Goal: Task Accomplishment & Management: Use online tool/utility

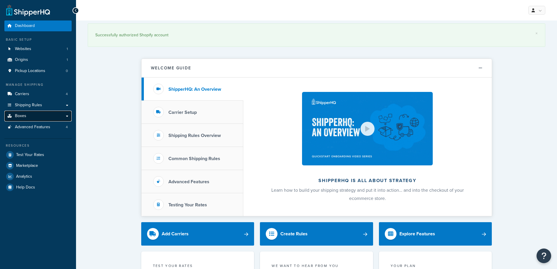
click at [50, 113] on link "Boxes" at bounding box center [37, 116] width 67 height 11
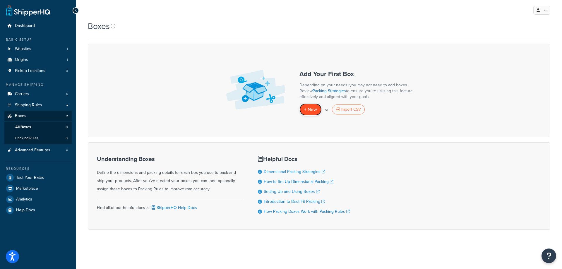
click at [314, 109] on span "+ New" at bounding box center [310, 109] width 13 height 7
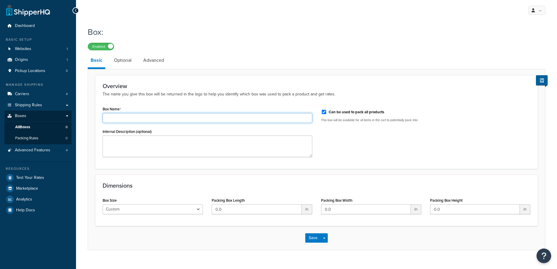
drag, startPoint x: 135, startPoint y: 116, endPoint x: 142, endPoint y: 116, distance: 6.4
click at [135, 116] on input "Box Name" at bounding box center [208, 118] width 210 height 10
drag, startPoint x: 142, startPoint y: 116, endPoint x: 135, endPoint y: 116, distance: 6.1
click at [134, 116] on input "Box Name" at bounding box center [208, 118] width 210 height 10
drag, startPoint x: 135, startPoint y: 116, endPoint x: 133, endPoint y: 118, distance: 3.4
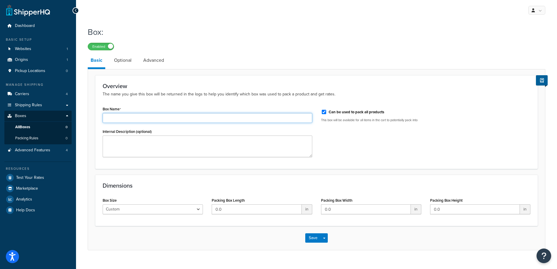
click at [130, 117] on input "Box Name" at bounding box center [208, 118] width 210 height 10
drag, startPoint x: 133, startPoint y: 118, endPoint x: 127, endPoint y: 118, distance: 5.9
click at [127, 118] on input "Box Name" at bounding box center [208, 118] width 210 height 10
drag, startPoint x: 129, startPoint y: 118, endPoint x: 125, endPoint y: 118, distance: 4.7
click at [125, 118] on input "Box Name" at bounding box center [208, 118] width 210 height 10
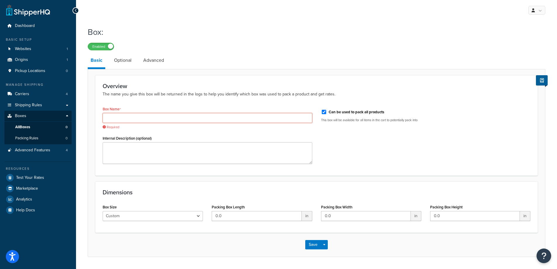
click at [198, 121] on input "Box Name" at bounding box center [208, 118] width 210 height 10
drag, startPoint x: 134, startPoint y: 118, endPoint x: 121, endPoint y: 118, distance: 13.2
click at [121, 118] on input "Box Name" at bounding box center [208, 118] width 210 height 10
type input "s"
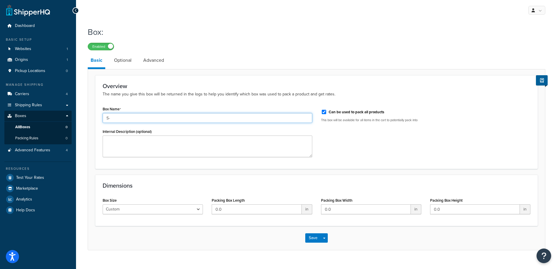
type input "S"
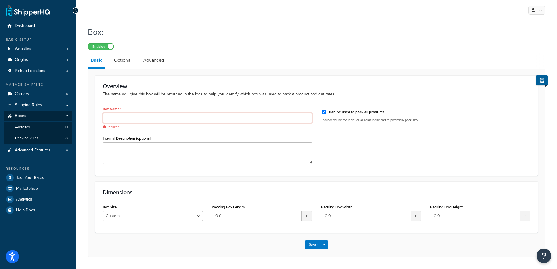
paste input "BOX (USED FOR SMALL ITEMS)"
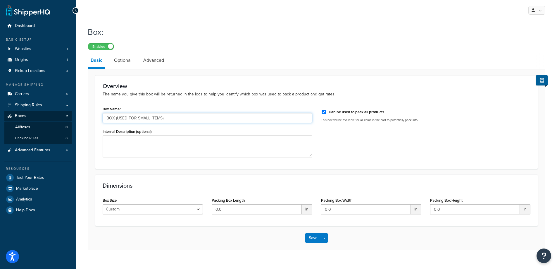
type input "BOX (USED FOR SMALL ITEMS)"
click at [182, 208] on select "Custom USPS Small Flat Box USPS Medium Flat Box USPS Large Flat Box USPS Flat E…" at bounding box center [153, 209] width 100 height 10
drag, startPoint x: 180, startPoint y: 210, endPoint x: 187, endPoint y: 210, distance: 7.0
click at [180, 210] on select "Custom USPS Small Flat Box USPS Medium Flat Box USPS Large Flat Box USPS Flat E…" at bounding box center [153, 209] width 100 height 10
click at [245, 210] on input "0.0" at bounding box center [257, 209] width 90 height 10
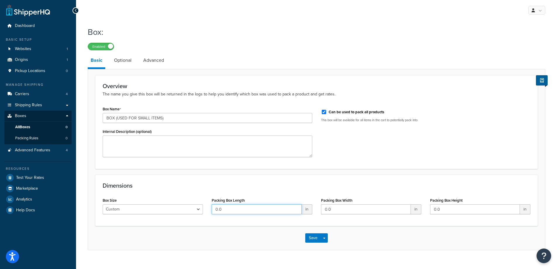
click at [243, 211] on input "0.0" at bounding box center [257, 209] width 90 height 10
type input "12"
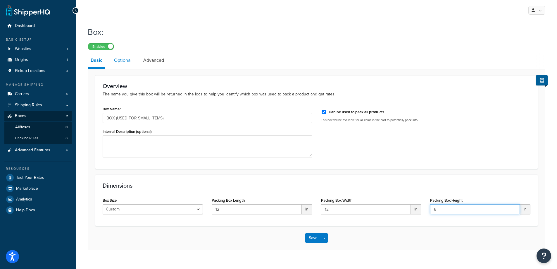
type input "6"
click at [124, 57] on link "Optional" at bounding box center [122, 60] width 23 height 14
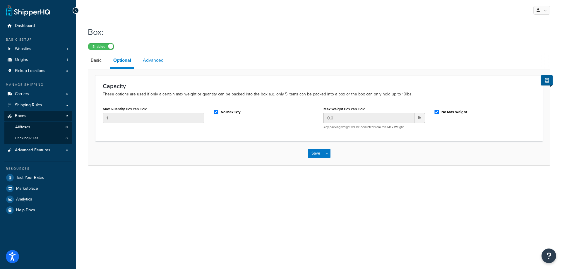
click at [155, 63] on link "Advanced" at bounding box center [153, 60] width 27 height 14
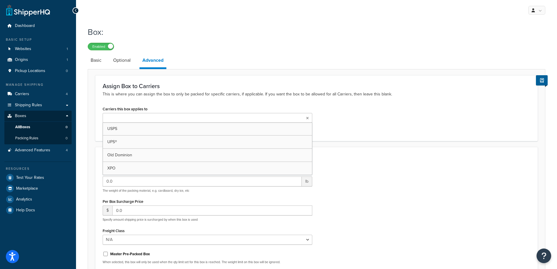
click at [154, 117] on ul at bounding box center [208, 118] width 210 height 10
click at [182, 104] on div "Assign Box to Carriers This is where you can assign the box to only be packed f…" at bounding box center [316, 108] width 443 height 67
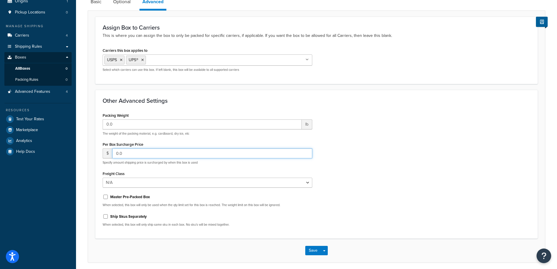
drag, startPoint x: 174, startPoint y: 155, endPoint x: 151, endPoint y: 150, distance: 23.2
click at [154, 155] on input "0.0" at bounding box center [212, 153] width 200 height 10
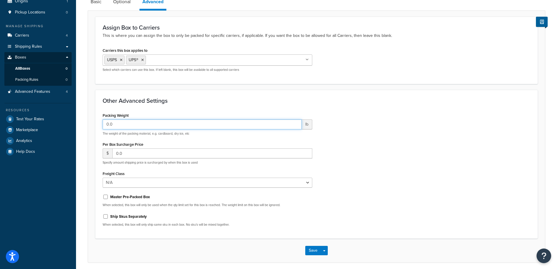
click at [142, 125] on input "0.0" at bounding box center [202, 124] width 199 height 10
drag, startPoint x: 153, startPoint y: 122, endPoint x: 146, endPoint y: 125, distance: 8.1
click at [142, 124] on input "0.0" at bounding box center [202, 124] width 199 height 10
drag, startPoint x: 148, startPoint y: 125, endPoint x: 145, endPoint y: 123, distance: 4.3
click at [142, 124] on input "0.0" at bounding box center [202, 124] width 199 height 10
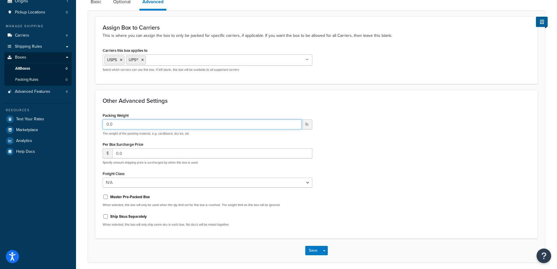
drag, startPoint x: 145, startPoint y: 123, endPoint x: 137, endPoint y: 123, distance: 7.9
click at [137, 123] on input "0.0" at bounding box center [202, 124] width 199 height 10
click at [120, 118] on label "Packing Weight" at bounding box center [116, 115] width 26 height 4
click at [120, 119] on input "0.0" at bounding box center [202, 124] width 199 height 10
click at [120, 118] on label "Packing Weight" at bounding box center [116, 115] width 26 height 4
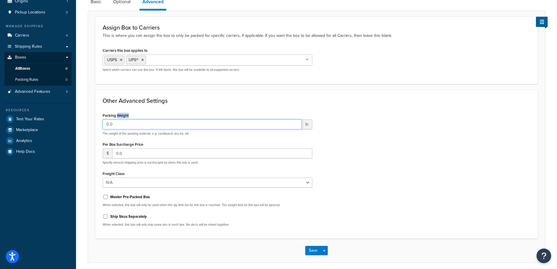
click at [120, 119] on input "0.0" at bounding box center [202, 124] width 199 height 10
click at [120, 118] on label "Packing Weight" at bounding box center [116, 115] width 26 height 4
click at [120, 119] on input "0.0" at bounding box center [202, 124] width 199 height 10
drag, startPoint x: 121, startPoint y: 118, endPoint x: 127, endPoint y: 106, distance: 13.6
click at [127, 106] on div "Other Advanced Settings Packing Weight 0.0 lb The weight of the packing materia…" at bounding box center [316, 164] width 443 height 149
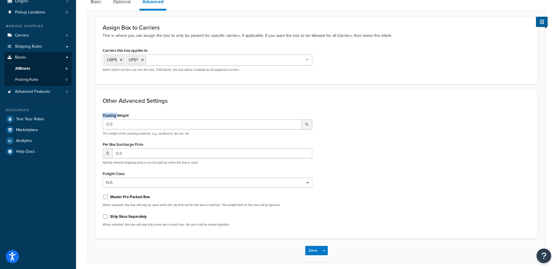
click at [127, 106] on div "Other Advanced Settings Packing Weight 0.0 lb The weight of the packing materia…" at bounding box center [316, 164] width 443 height 149
click at [130, 100] on h3 "Other Advanced Settings" at bounding box center [317, 100] width 428 height 6
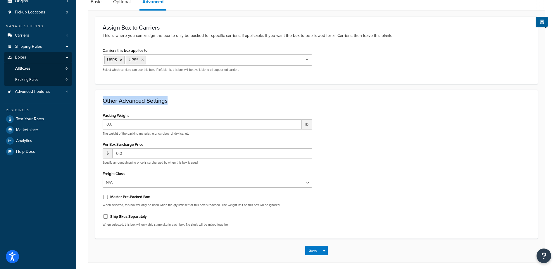
click at [128, 100] on h3 "Other Advanced Settings" at bounding box center [317, 100] width 428 height 6
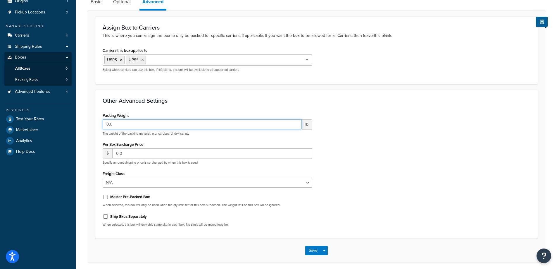
click at [125, 126] on input "0.0" at bounding box center [202, 124] width 199 height 10
type input "0"
type input "1.00"
click at [137, 107] on div "Other Advanced Settings Packing Weight 1.00 lb The weight of the packing materi…" at bounding box center [316, 164] width 443 height 149
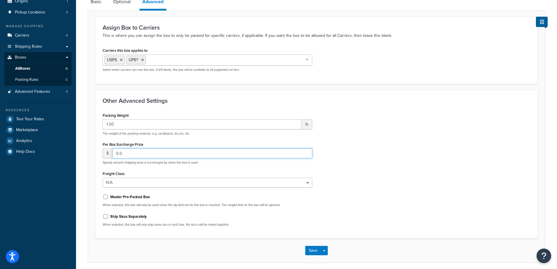
click at [138, 154] on input "0.0" at bounding box center [212, 153] width 200 height 10
drag, startPoint x: 138, startPoint y: 154, endPoint x: 133, endPoint y: 154, distance: 5.0
click at [133, 154] on input "0.0" at bounding box center [212, 153] width 200 height 10
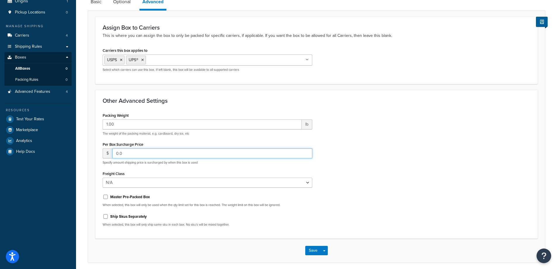
click at [133, 154] on input "0.0" at bounding box center [212, 153] width 200 height 10
type input "1.33"
click at [159, 142] on div "Per Box Surcharge Price $ 1.33 Specify amount shipping price is surcharged by w…" at bounding box center [208, 152] width 210 height 25
drag, startPoint x: 159, startPoint y: 142, endPoint x: 154, endPoint y: 142, distance: 5.3
click at [151, 142] on div "Per Box Surcharge Price $ 1.33 Specify amount shipping price is surcharged by w…" at bounding box center [208, 152] width 210 height 25
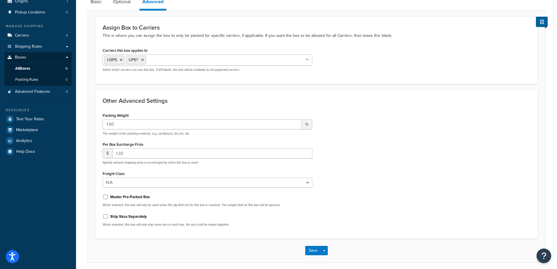
drag, startPoint x: 156, startPoint y: 143, endPoint x: 149, endPoint y: 143, distance: 7.0
drag, startPoint x: 149, startPoint y: 143, endPoint x: 142, endPoint y: 161, distance: 19.1
click at [144, 143] on div "Per Box Surcharge Price $ 1.33 Specify amount shipping price is surcharged by w…" at bounding box center [208, 152] width 210 height 25
click at [140, 182] on select "N/A 50 55 60 65 70 77.5 85 92.5 100 110 125 150 175 200 250 300 400 500" at bounding box center [208, 183] width 210 height 10
click at [170, 192] on div "Packing Weight 1.00 lb The weight of the packing material, e.g. cardboard, dry …" at bounding box center [207, 171] width 219 height 120
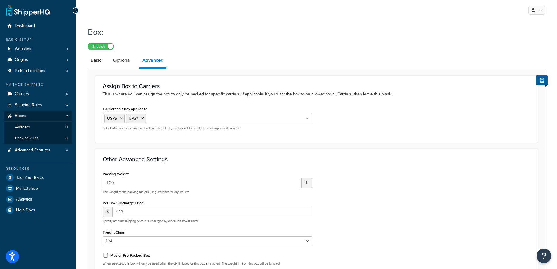
scroll to position [82, 0]
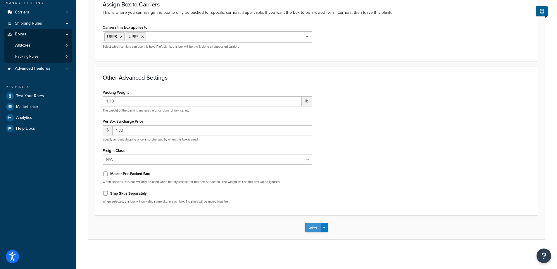
click at [312, 227] on button "Save" at bounding box center [313, 227] width 16 height 9
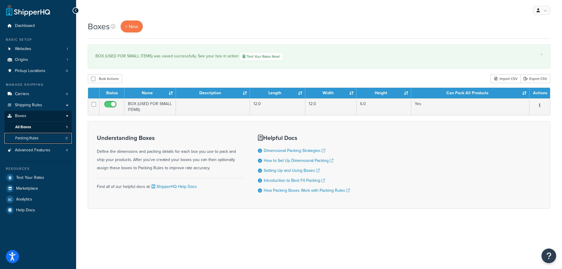
click at [37, 137] on span "Packing Rules" at bounding box center [26, 138] width 23 height 5
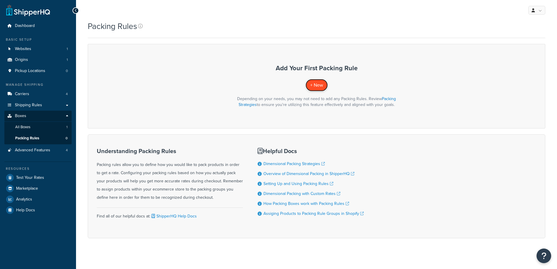
click at [317, 83] on span "+ New" at bounding box center [316, 85] width 13 height 7
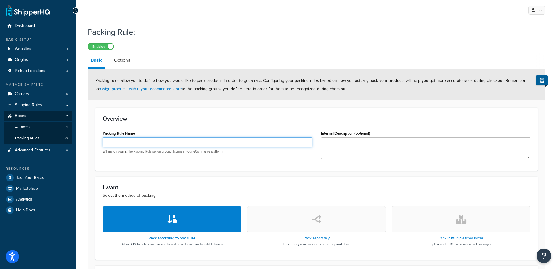
drag, startPoint x: 168, startPoint y: 142, endPoint x: 174, endPoint y: 142, distance: 5.3
click at [168, 142] on input "Packing Rule Name" at bounding box center [208, 142] width 210 height 10
drag, startPoint x: 173, startPoint y: 142, endPoint x: 167, endPoint y: 142, distance: 5.9
click at [168, 142] on input "Packing Rule Name" at bounding box center [208, 142] width 210 height 10
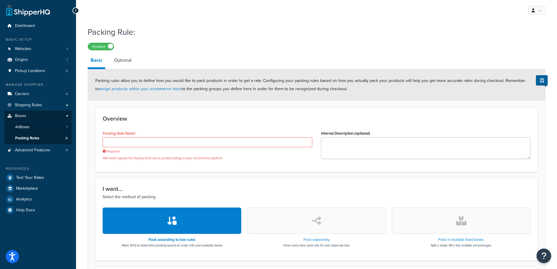
click at [155, 124] on div "Overview Packing Rule Name Required Will match against the Packing Rule set on …" at bounding box center [316, 140] width 443 height 64
click at [173, 142] on input "Packing Rule Name" at bounding box center [208, 142] width 210 height 10
paste input "BOX (USED FOR SMALL ITEMS)"
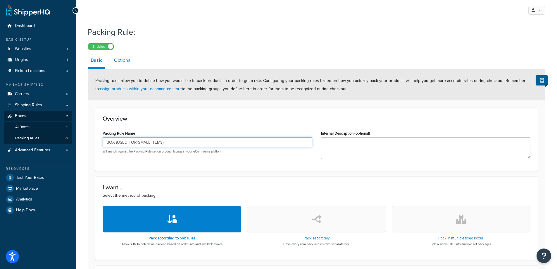
type input "BOX (USED FOR SMALL ITEMS)"
click at [129, 66] on link "Optional" at bounding box center [122, 60] width 23 height 14
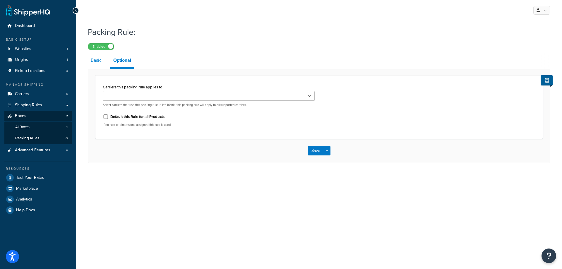
click at [97, 63] on link "Basic" at bounding box center [96, 60] width 17 height 14
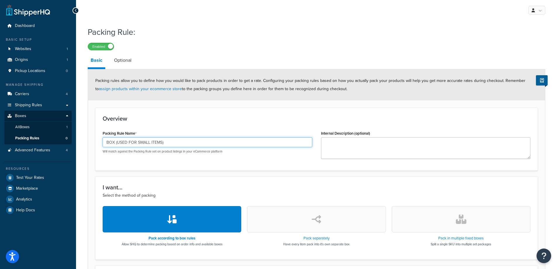
click at [169, 143] on input "BOX (USED FOR SMALL ITEMS)" at bounding box center [208, 142] width 210 height 10
type input "SMALL PARCELS"
click at [184, 126] on div "Overview Packing Rule Name SMALL PARCELS Will match against the Packing Rule se…" at bounding box center [316, 139] width 443 height 63
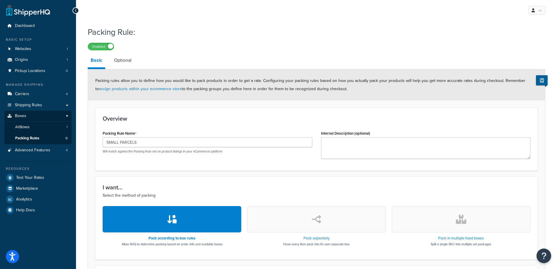
scroll to position [88, 0]
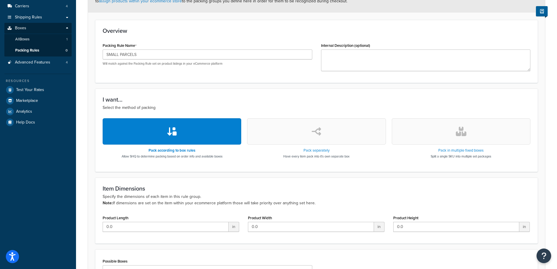
click at [184, 156] on p "Allow SHQ to determine packing based on order info and available boxes" at bounding box center [172, 156] width 101 height 5
click at [289, 140] on button "button" at bounding box center [316, 131] width 139 height 26
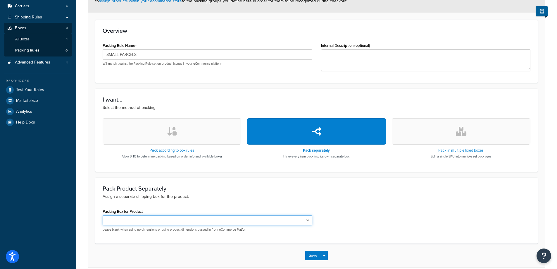
click at [179, 220] on select "Packing Box for Product" at bounding box center [208, 220] width 210 height 10
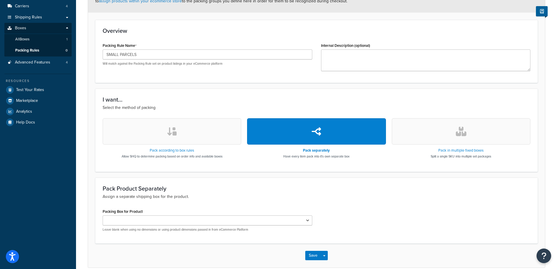
drag, startPoint x: 195, startPoint y: 209, endPoint x: 196, endPoint y: 187, distance: 22.3
click at [195, 209] on div "Packing Box for Product Leave blank when using no dimensions or using product d…" at bounding box center [208, 219] width 210 height 25
click at [195, 141] on button "button" at bounding box center [172, 131] width 139 height 26
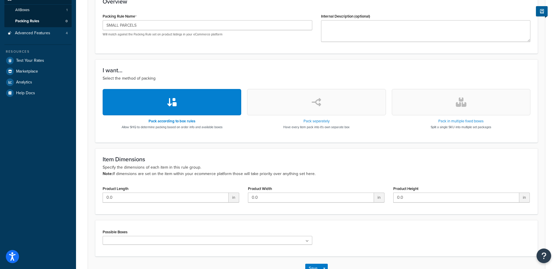
scroll to position [159, 0]
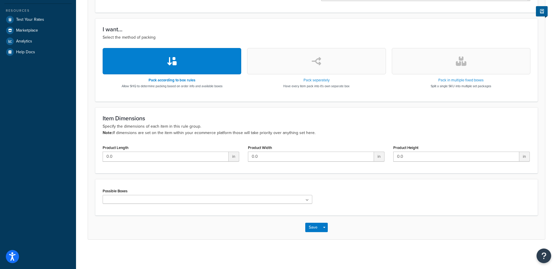
click at [145, 126] on p "Specify the dimensions of each item in this rule group. Note: If dimensions are…" at bounding box center [317, 129] width 428 height 13
drag, startPoint x: 148, startPoint y: 126, endPoint x: 144, endPoint y: 126, distance: 4.4
click at [144, 126] on p "Specify the dimensions of each item in this rule group. Note: If dimensions are…" at bounding box center [317, 129] width 428 height 13
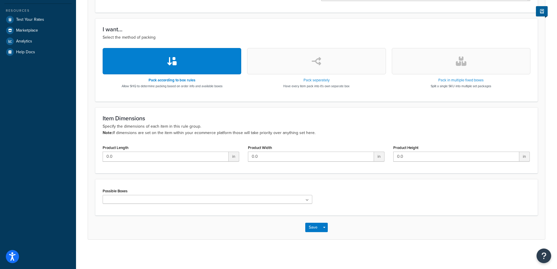
click at [137, 131] on p "Specify the dimensions of each item in this rule group. Note: If dimensions are…" at bounding box center [317, 129] width 428 height 13
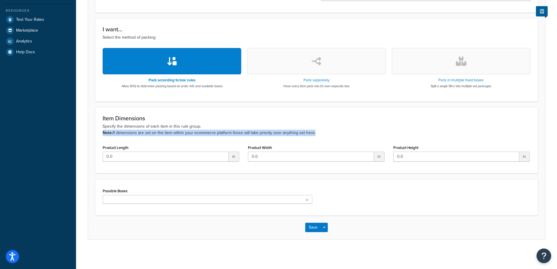
click at [137, 131] on p "Specify the dimensions of each item in this rule group. Note: If dimensions are…" at bounding box center [317, 129] width 428 height 13
drag, startPoint x: 137, startPoint y: 132, endPoint x: 134, endPoint y: 132, distance: 3.8
click at [134, 132] on p "Specify the dimensions of each item in this rule group. Note: If dimensions are…" at bounding box center [317, 129] width 428 height 13
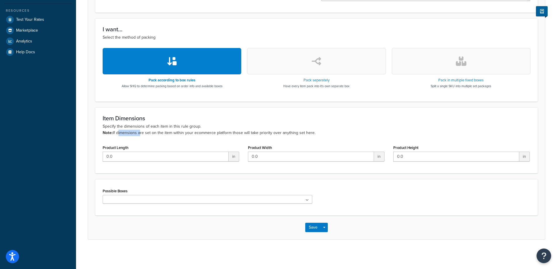
click at [134, 132] on p "Specify the dimensions of each item in this rule group. Note: If dimensions are…" at bounding box center [317, 129] width 428 height 13
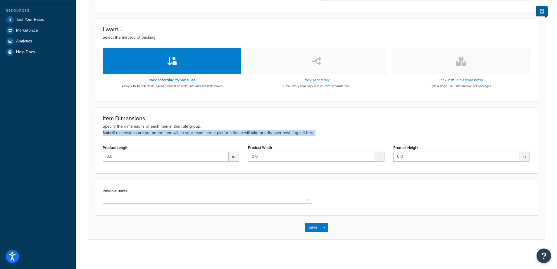
click at [134, 132] on p "Specify the dimensions of each item in this rule group. Note: If dimensions are…" at bounding box center [317, 129] width 428 height 13
click at [133, 134] on p "Specify the dimensions of each item in this rule group. Note: If dimensions are…" at bounding box center [317, 129] width 428 height 13
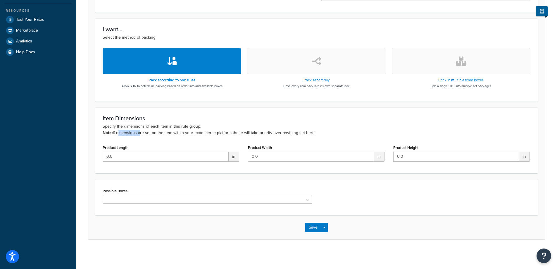
click at [133, 134] on p "Specify the dimensions of each item in this rule group. Note: If dimensions are…" at bounding box center [317, 129] width 428 height 13
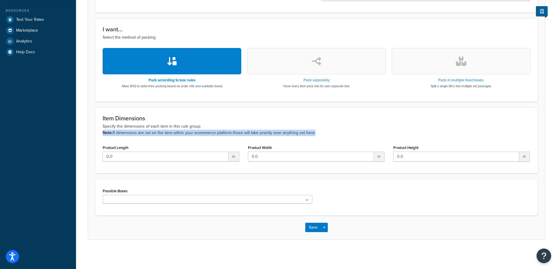
click at [133, 134] on p "Specify the dimensions of each item in this rule group. Note: If dimensions are…" at bounding box center [317, 129] width 428 height 13
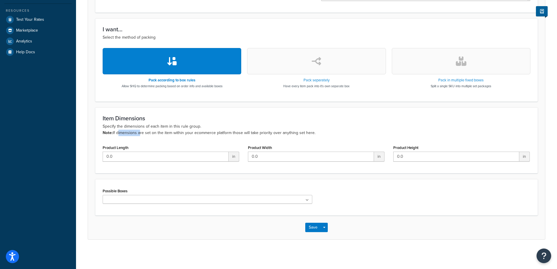
click at [133, 134] on p "Specify the dimensions of each item in this rule group. Note: If dimensions are…" at bounding box center [317, 129] width 428 height 13
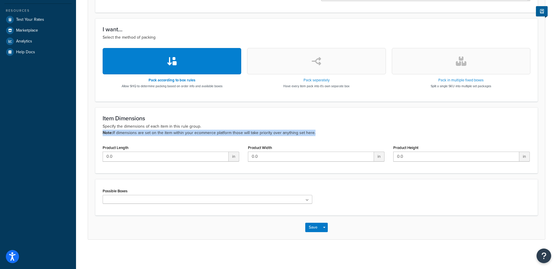
click at [133, 134] on p "Specify the dimensions of each item in this rule group. Note: If dimensions are…" at bounding box center [317, 129] width 428 height 13
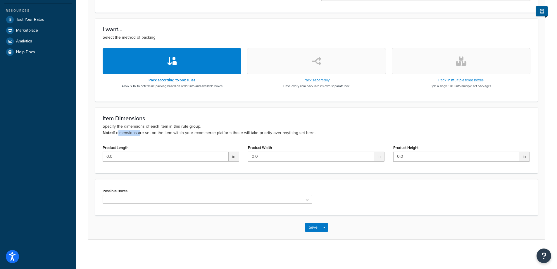
click at [133, 134] on p "Specify the dimensions of each item in this rule group. Note: If dimensions are…" at bounding box center [317, 129] width 428 height 13
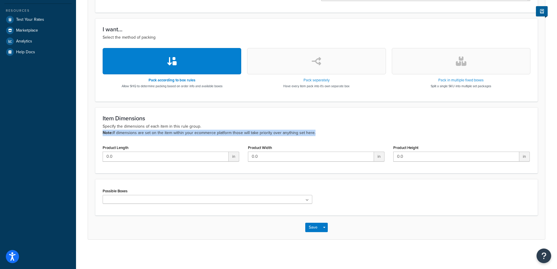
click at [133, 134] on p "Specify the dimensions of each item in this rule group. Note: If dimensions are…" at bounding box center [317, 129] width 428 height 13
click at [135, 134] on p "Specify the dimensions of each item in this rule group. Note: If dimensions are…" at bounding box center [317, 129] width 428 height 13
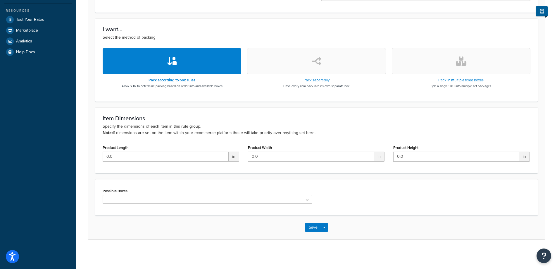
click at [135, 134] on p "Specify the dimensions of each item in this rule group. Note: If dimensions are…" at bounding box center [317, 129] width 428 height 13
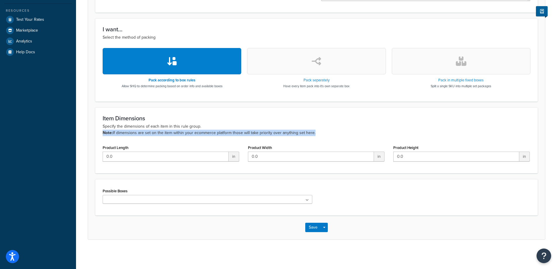
click at [135, 134] on p "Specify the dimensions of each item in this rule group. Note: If dimensions are…" at bounding box center [317, 129] width 428 height 13
drag, startPoint x: 146, startPoint y: 135, endPoint x: 142, endPoint y: 135, distance: 3.8
click at [142, 135] on p "Specify the dimensions of each item in this rule group. Note: If dimensions are…" at bounding box center [317, 129] width 428 height 13
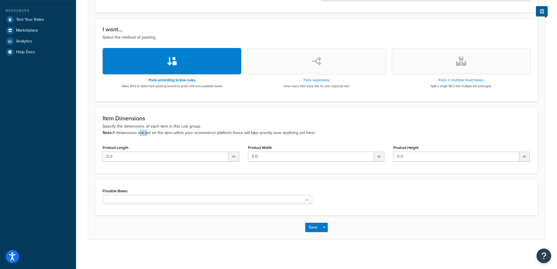
click at [142, 135] on p "Specify the dimensions of each item in this rule group. Note: If dimensions are…" at bounding box center [317, 129] width 428 height 13
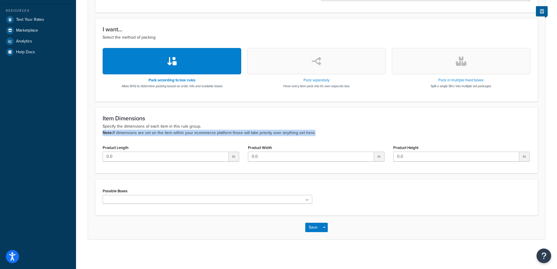
click at [142, 135] on p "Specify the dimensions of each item in this rule group. Note: If dimensions are…" at bounding box center [317, 129] width 428 height 13
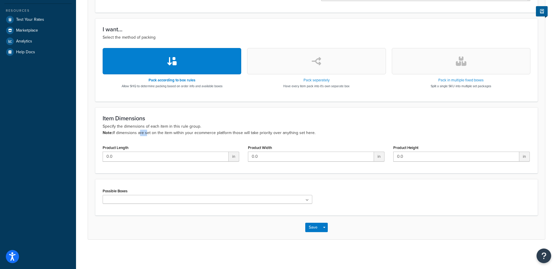
click at [142, 135] on p "Specify the dimensions of each item in this rule group. Note: If dimensions are…" at bounding box center [317, 129] width 428 height 13
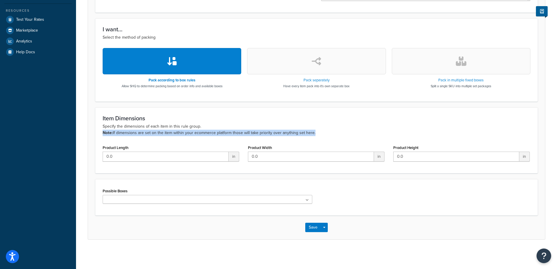
click at [142, 135] on p "Specify the dimensions of each item in this rule group. Note: If dimensions are…" at bounding box center [317, 129] width 428 height 13
drag, startPoint x: 145, startPoint y: 135, endPoint x: 138, endPoint y: 134, distance: 7.0
click at [138, 134] on p "Specify the dimensions of each item in this rule group. Note: If dimensions are…" at bounding box center [317, 129] width 428 height 13
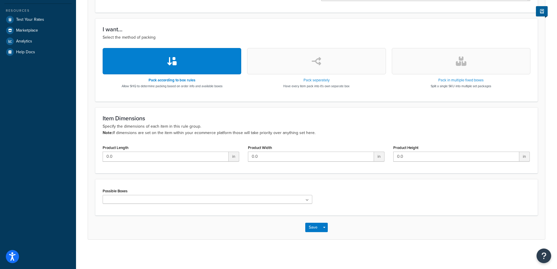
click at [138, 134] on p "Specify the dimensions of each item in this rule group. Note: If dimensions are…" at bounding box center [317, 129] width 428 height 13
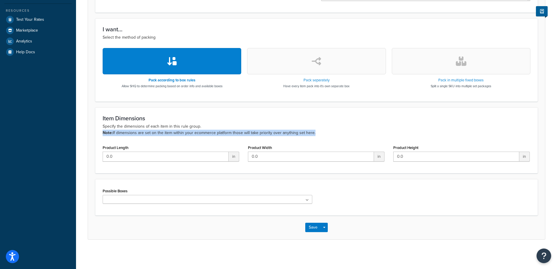
click at [138, 134] on p "Specify the dimensions of each item in this rule group. Note: If dimensions are…" at bounding box center [317, 129] width 428 height 13
drag, startPoint x: 147, startPoint y: 133, endPoint x: 141, endPoint y: 133, distance: 6.1
click at [141, 133] on p "Specify the dimensions of each item in this rule group. Note: If dimensions are…" at bounding box center [317, 129] width 428 height 13
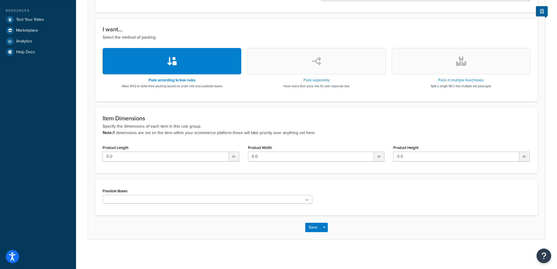
click at [131, 197] on ul at bounding box center [208, 199] width 210 height 9
click at [157, 184] on div "Possible Boxes No results found" at bounding box center [316, 197] width 443 height 36
click at [161, 157] on input "0.0" at bounding box center [166, 157] width 126 height 10
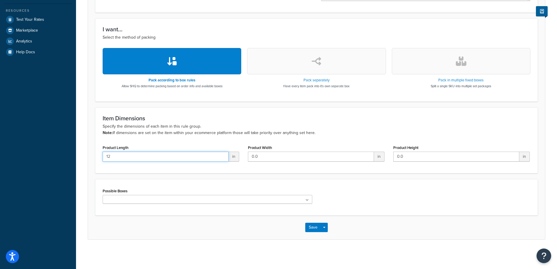
type input "12"
type input "6"
click at [166, 179] on div "Possible Boxes No results found" at bounding box center [316, 197] width 443 height 36
click at [203, 199] on ul at bounding box center [208, 199] width 210 height 9
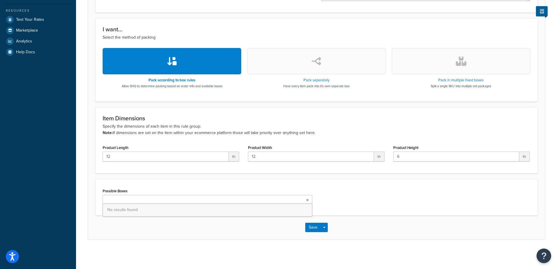
click at [203, 199] on ul at bounding box center [208, 199] width 210 height 9
click at [238, 180] on div "Possible Boxes No results found" at bounding box center [316, 197] width 443 height 36
click at [279, 199] on ul at bounding box center [208, 199] width 210 height 9
click at [296, 191] on div "Possible Boxes No results found" at bounding box center [208, 195] width 210 height 17
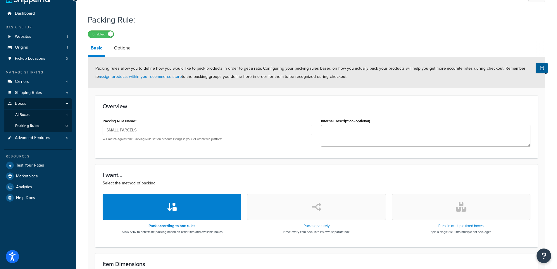
click at [115, 46] on link "Optional" at bounding box center [122, 48] width 23 height 14
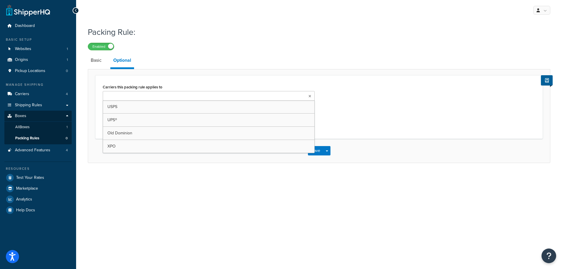
click at [147, 96] on input "Carriers this packing rule applies to" at bounding box center [130, 96] width 52 height 6
click at [202, 79] on div "Carriers this packing rule applies to UPS® USPS Old Dominion XPO Select carrier…" at bounding box center [318, 107] width 447 height 65
click at [99, 63] on link "Basic" at bounding box center [96, 60] width 17 height 14
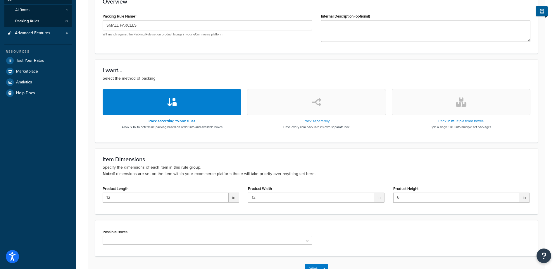
scroll to position [159, 0]
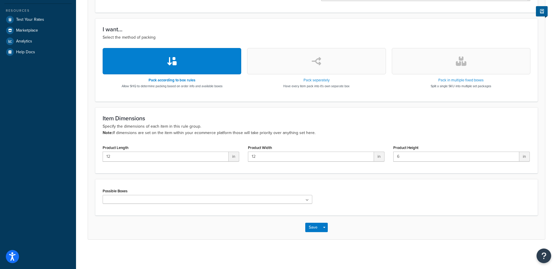
click at [262, 197] on ul at bounding box center [208, 199] width 210 height 9
click at [297, 187] on div "Possible Boxes No results found" at bounding box center [208, 195] width 210 height 17
click at [316, 228] on button "Save" at bounding box center [313, 227] width 16 height 9
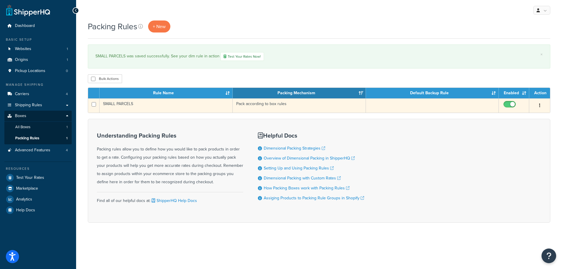
click at [251, 106] on td "Pack according to box rules" at bounding box center [299, 105] width 133 height 14
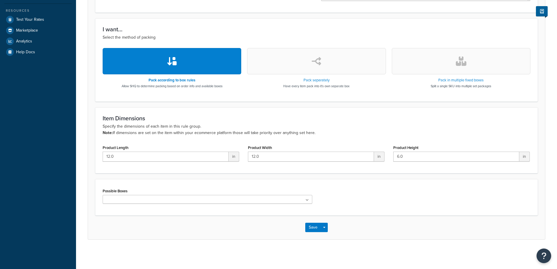
click at [221, 204] on div "Possible Boxes No results found" at bounding box center [207, 197] width 219 height 21
click at [225, 201] on ul at bounding box center [208, 199] width 210 height 9
click at [221, 185] on div "Possible Boxes No results found" at bounding box center [316, 197] width 443 height 36
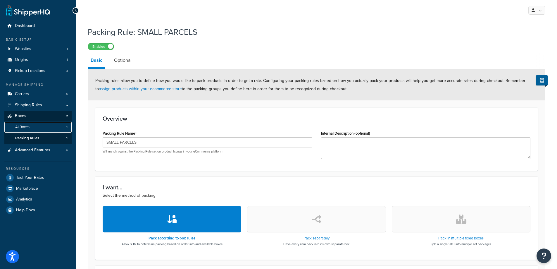
click at [52, 125] on link "All Boxes 1" at bounding box center [37, 127] width 67 height 11
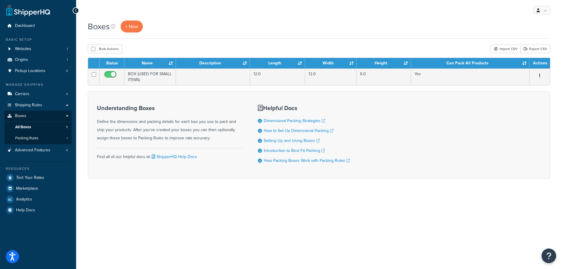
drag, startPoint x: 224, startPoint y: 206, endPoint x: 195, endPoint y: 202, distance: 29.5
click at [182, 201] on div "My Profile Billing Global Settings Contact Us Logout Boxes + New Bulk Actions D…" at bounding box center [319, 134] width 486 height 269
drag, startPoint x: 197, startPoint y: 201, endPoint x: 186, endPoint y: 200, distance: 11.2
drag, startPoint x: 186, startPoint y: 200, endPoint x: 189, endPoint y: 202, distance: 3.8
click at [182, 200] on div "My Profile Billing Global Settings Contact Us Logout Boxes + New Bulk Actions D…" at bounding box center [319, 134] width 486 height 269
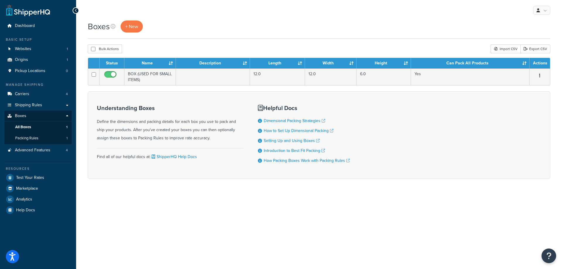
drag, startPoint x: 189, startPoint y: 202, endPoint x: 186, endPoint y: 202, distance: 3.5
drag, startPoint x: 186, startPoint y: 202, endPoint x: 168, endPoint y: 202, distance: 17.6
click at [168, 202] on div "My Profile Billing Global Settings Contact Us Logout Boxes + New Bulk Actions D…" at bounding box center [319, 134] width 486 height 269
drag, startPoint x: 178, startPoint y: 201, endPoint x: 170, endPoint y: 199, distance: 8.2
drag, startPoint x: 168, startPoint y: 199, endPoint x: 173, endPoint y: 199, distance: 4.1
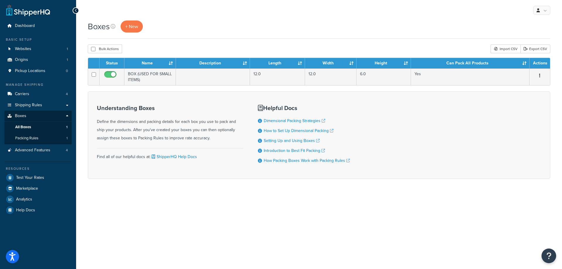
click at [167, 199] on div "Boxes + New Bulk Actions Duplicate Delete Import CSV Export CSV Contact Us Send…" at bounding box center [319, 109] width 486 height 179
drag, startPoint x: 177, startPoint y: 199, endPoint x: 170, endPoint y: 198, distance: 6.8
click at [169, 198] on div "Boxes + New Bulk Actions Duplicate Delete Import CSV Export CSV Contact Us Send…" at bounding box center [319, 109] width 486 height 179
drag, startPoint x: 171, startPoint y: 198, endPoint x: 163, endPoint y: 198, distance: 8.5
click at [162, 198] on div "Boxes + New Bulk Actions Duplicate Delete Import CSV Export CSV Contact Us Send…" at bounding box center [319, 109] width 486 height 179
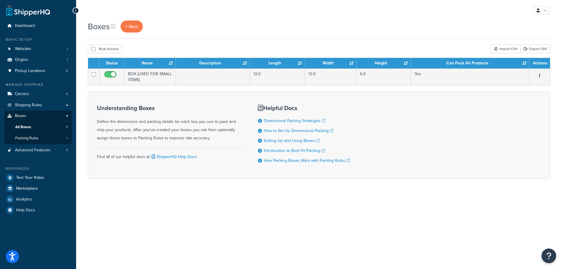
drag, startPoint x: 141, startPoint y: 199, endPoint x: 124, endPoint y: 199, distance: 17.0
drag, startPoint x: 124, startPoint y: 199, endPoint x: 120, endPoint y: 199, distance: 4.4
click at [120, 199] on div "Boxes + New Bulk Actions Duplicate Delete Import CSV Export CSV Contact Us Send…" at bounding box center [319, 109] width 486 height 179
click at [28, 150] on span "Advanced Features" at bounding box center [32, 150] width 35 height 5
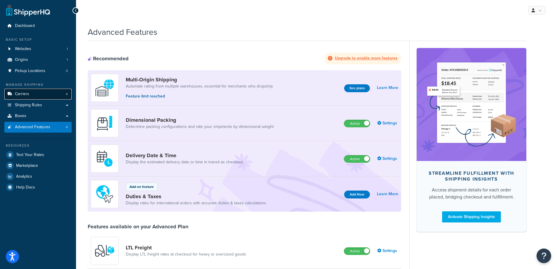
click at [39, 97] on link "Carriers 4" at bounding box center [37, 94] width 67 height 11
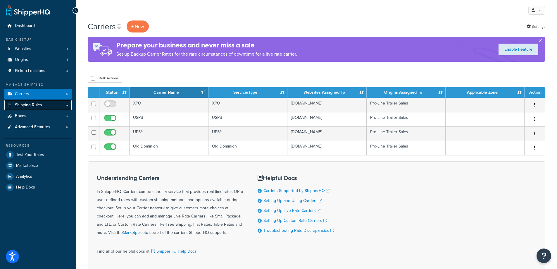
click at [36, 103] on span "Shipping Rules" at bounding box center [28, 105] width 27 height 5
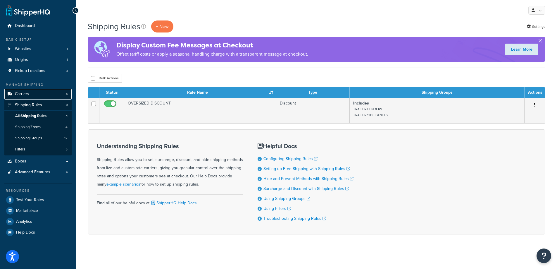
click at [37, 96] on link "Carriers 4" at bounding box center [37, 94] width 67 height 11
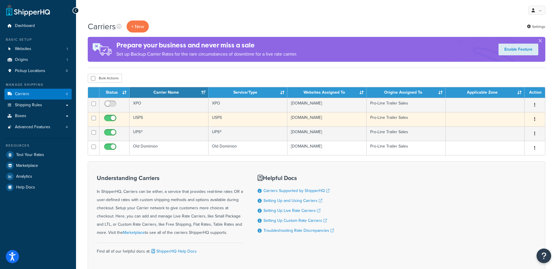
click at [256, 119] on td "USPS" at bounding box center [248, 119] width 79 height 14
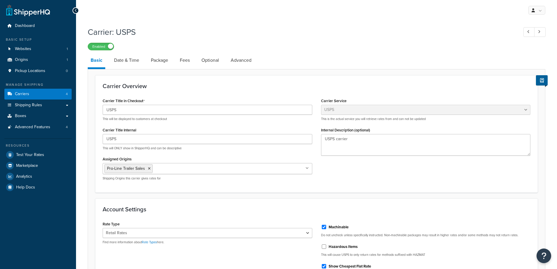
select select "usps"
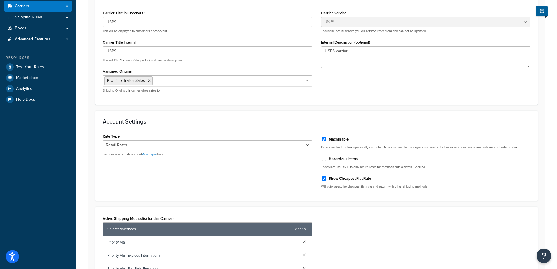
scroll to position [176, 0]
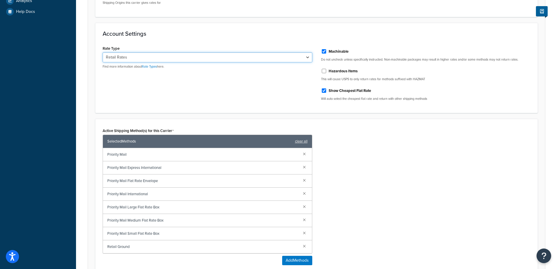
click at [186, 56] on select "Retail Rates Online Rates Commercial Plus" at bounding box center [208, 57] width 210 height 10
click at [186, 55] on select "Retail Rates Online Rates Commercial Plus" at bounding box center [208, 57] width 210 height 10
click at [194, 47] on div "Rate Type Retail Rates Online Rates Commercial Plus Find more information about…" at bounding box center [208, 56] width 210 height 25
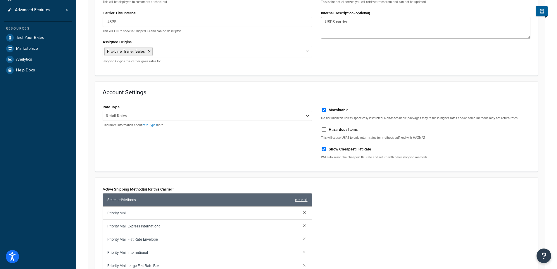
scroll to position [0, 0]
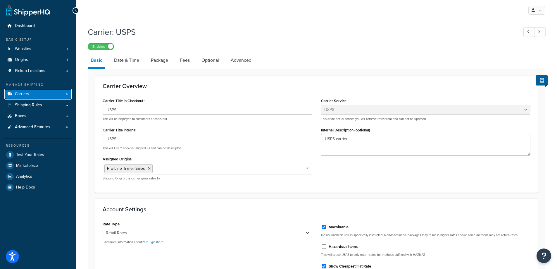
click at [28, 95] on span "Carriers" at bounding box center [22, 94] width 14 height 5
